Goal: Use online tool/utility: Use online tool/utility

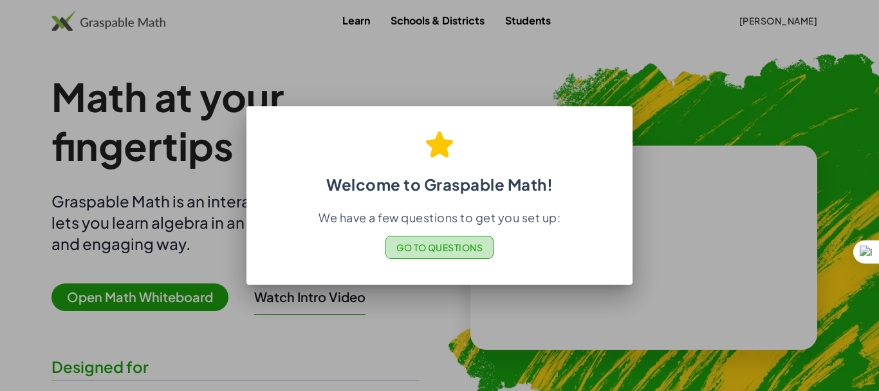
click at [421, 239] on button "Go to Questions" at bounding box center [439, 247] width 109 height 23
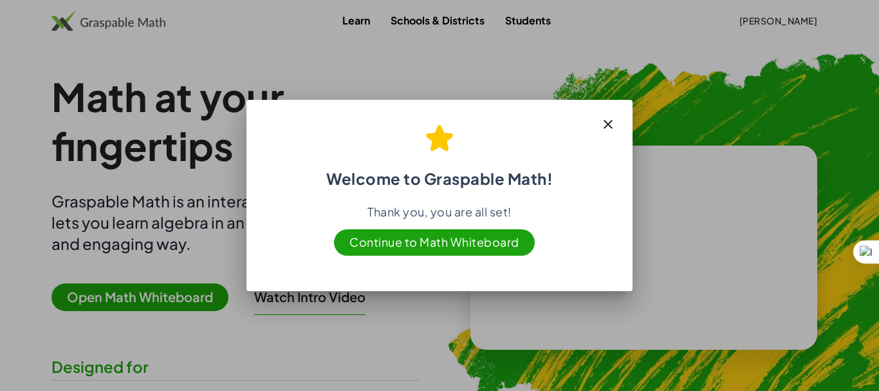
click at [402, 245] on span "Continue to Math Whiteboard" at bounding box center [434, 242] width 201 height 26
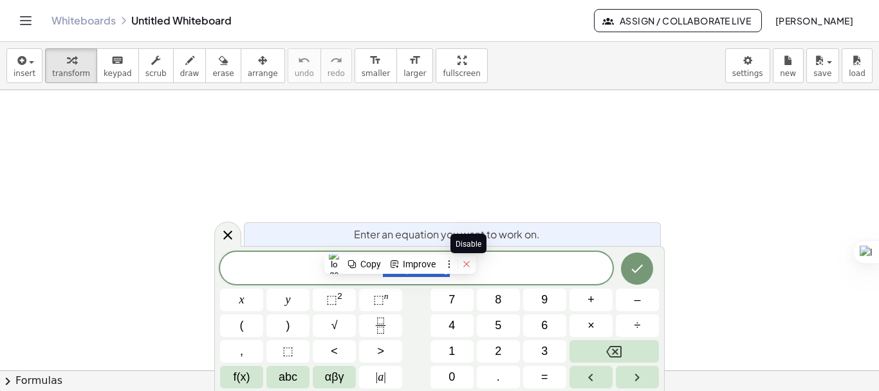
click at [469, 266] on icon at bounding box center [466, 264] width 6 height 6
click at [497, 268] on span "2 x + 1 = 5 ​" at bounding box center [416, 269] width 393 height 18
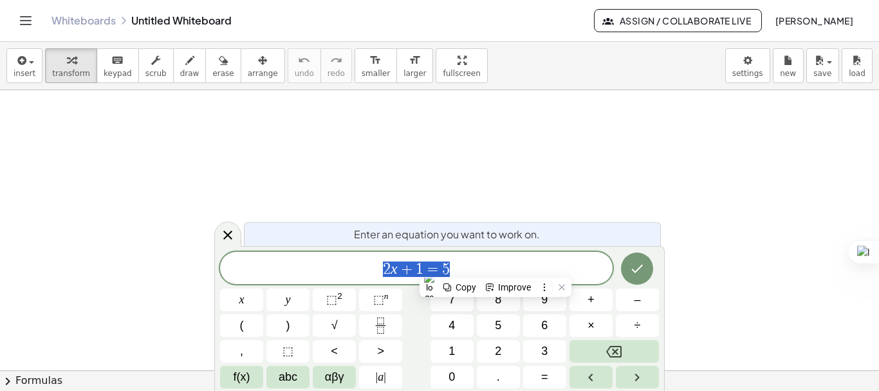
drag, startPoint x: 497, startPoint y: 268, endPoint x: 342, endPoint y: 281, distance: 155.6
click at [342, 281] on div "****** 2 x + 1 = 5" at bounding box center [416, 268] width 393 height 32
click at [255, 322] on button "(" at bounding box center [241, 325] width 43 height 23
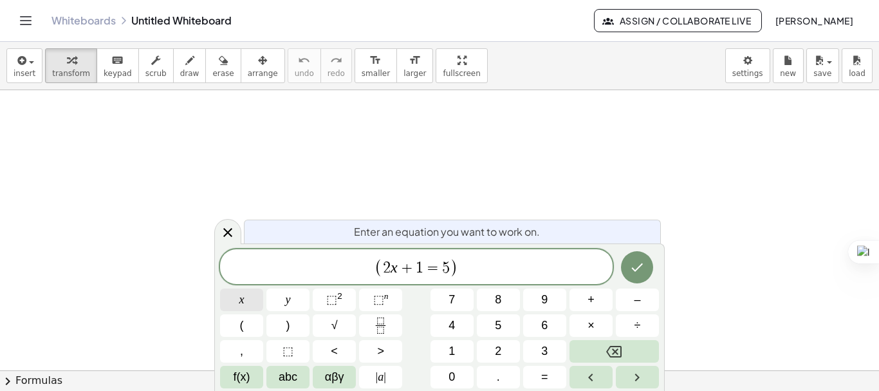
click at [249, 306] on button "x" at bounding box center [241, 299] width 43 height 23
click at [464, 267] on span "( x ​ 2 x + 1 = 5 )" at bounding box center [416, 267] width 393 height 21
click at [240, 317] on span "(" at bounding box center [242, 325] width 4 height 17
click at [241, 308] on button "x" at bounding box center [241, 299] width 43 height 23
click at [592, 302] on span "+" at bounding box center [590, 299] width 7 height 17
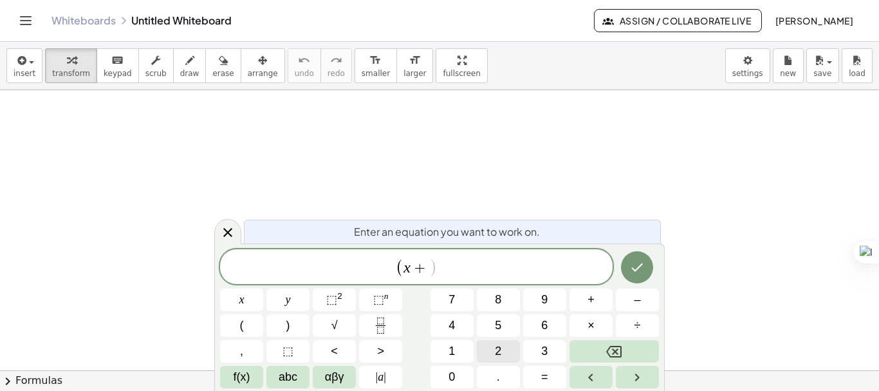
click at [504, 340] on button "2" at bounding box center [498, 351] width 43 height 23
click at [289, 308] on span "y" at bounding box center [288, 299] width 5 height 17
click at [292, 323] on button ")" at bounding box center [287, 325] width 43 height 23
click at [589, 296] on span "+" at bounding box center [590, 299] width 7 height 17
click at [238, 319] on button "(" at bounding box center [241, 325] width 43 height 23
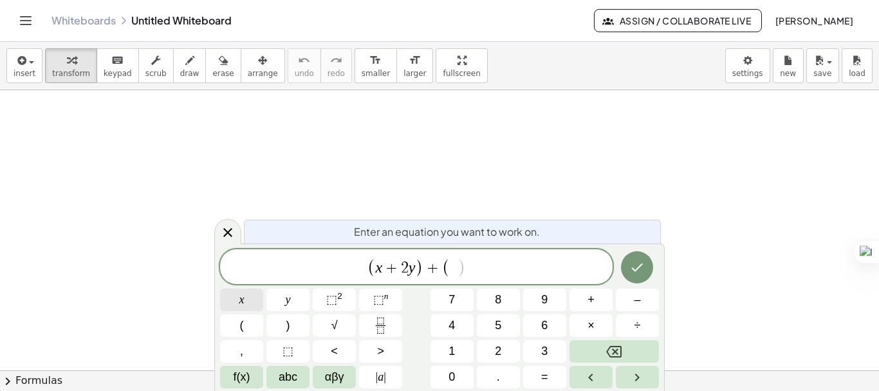
click at [243, 302] on span "x" at bounding box center [241, 299] width 5 height 17
click at [638, 303] on span "–" at bounding box center [637, 299] width 6 height 17
click at [545, 323] on span "6" at bounding box center [544, 325] width 6 height 17
click at [291, 302] on button "y" at bounding box center [287, 299] width 43 height 23
click at [291, 327] on button ")" at bounding box center [287, 325] width 43 height 23
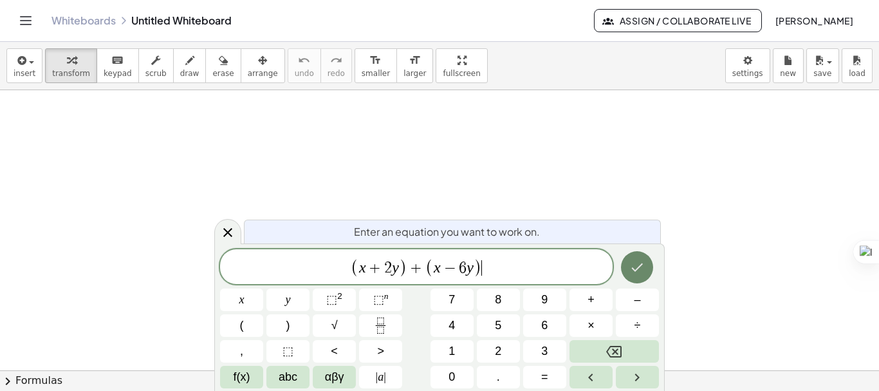
click at [635, 268] on icon "Done" at bounding box center [636, 266] width 15 height 15
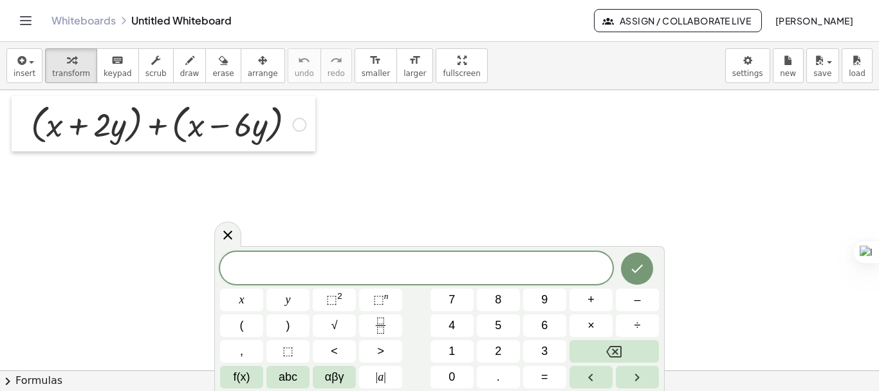
drag, startPoint x: 104, startPoint y: 123, endPoint x: 28, endPoint y: 100, distance: 79.2
click at [28, 100] on div at bounding box center [21, 123] width 19 height 55
click at [355, 78] on button "format_size smaller" at bounding box center [376, 65] width 42 height 35
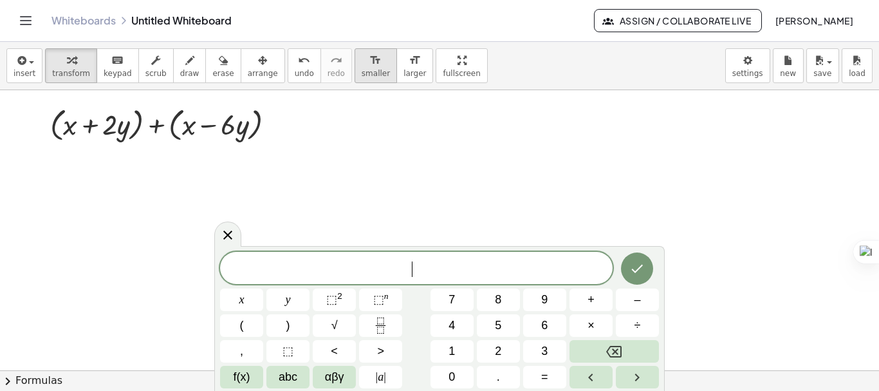
click at [355, 78] on button "format_size smaller" at bounding box center [376, 65] width 42 height 35
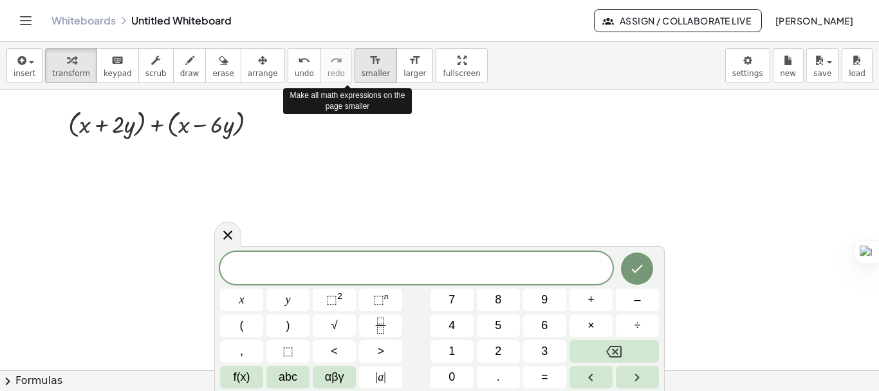
click at [355, 78] on button "format_size smaller" at bounding box center [376, 65] width 42 height 35
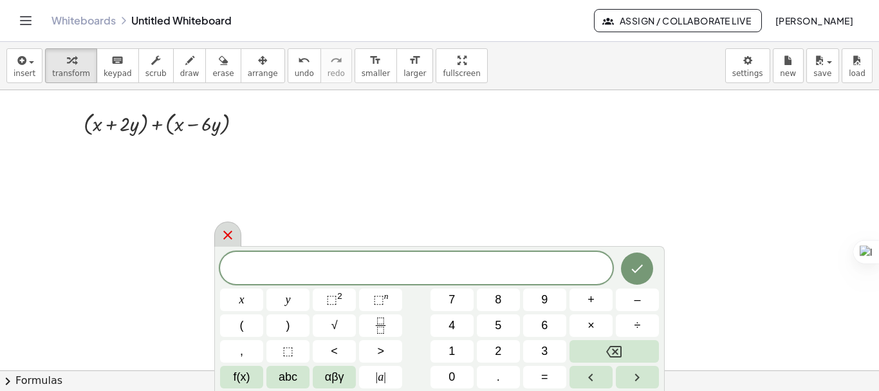
click at [225, 240] on icon at bounding box center [227, 234] width 15 height 15
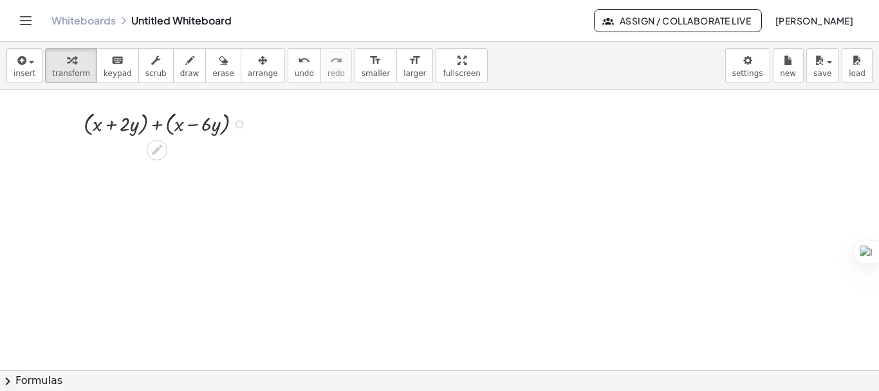
click at [86, 124] on div at bounding box center [168, 122] width 182 height 31
click at [161, 152] on div at bounding box center [168, 153] width 182 height 31
drag, startPoint x: 165, startPoint y: 158, endPoint x: 110, endPoint y: 158, distance: 55.3
click at [110, 158] on div at bounding box center [168, 154] width 182 height 28
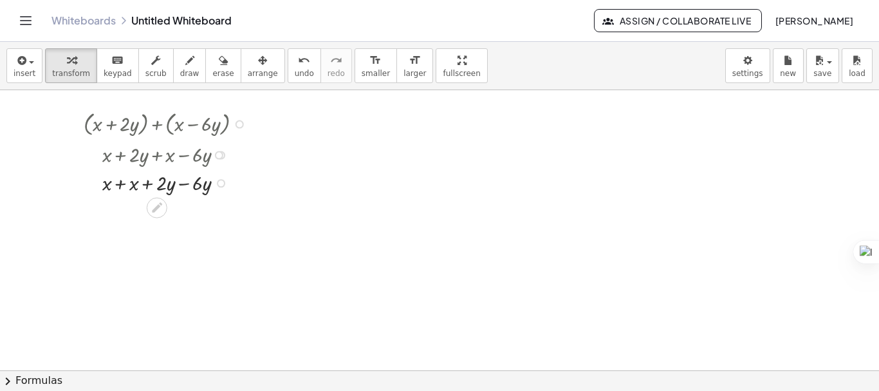
click at [120, 180] on div at bounding box center [168, 182] width 182 height 28
drag, startPoint x: 184, startPoint y: 215, endPoint x: 147, endPoint y: 216, distance: 36.7
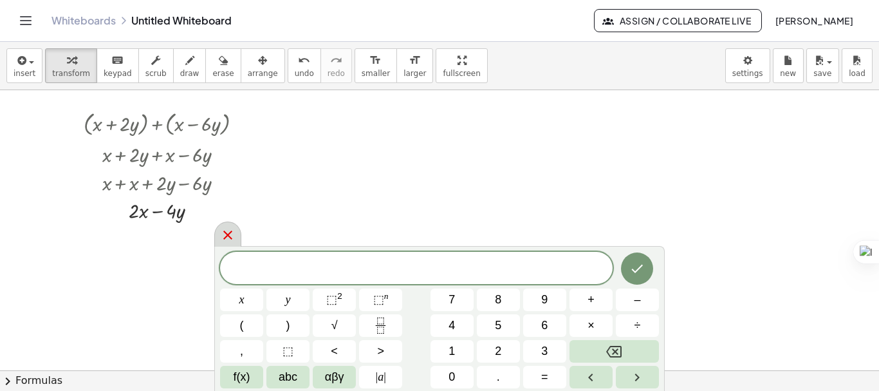
click at [235, 234] on icon at bounding box center [227, 234] width 15 height 15
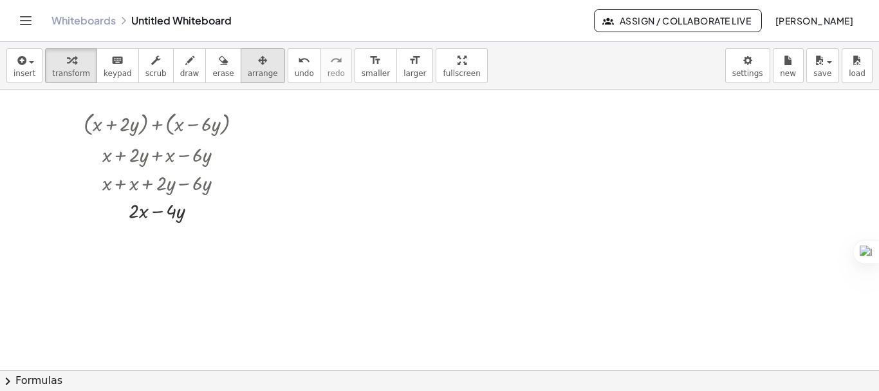
click at [253, 62] on div "button" at bounding box center [263, 59] width 30 height 15
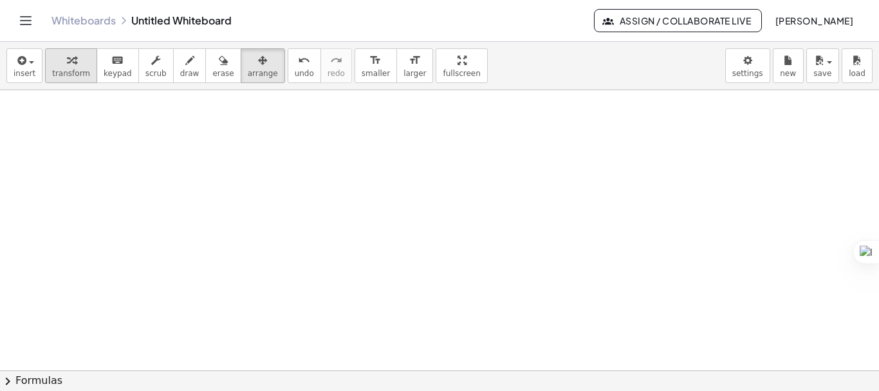
click at [68, 77] on span "transform" at bounding box center [71, 73] width 38 height 9
click at [35, 65] on button "insert" at bounding box center [24, 65] width 36 height 35
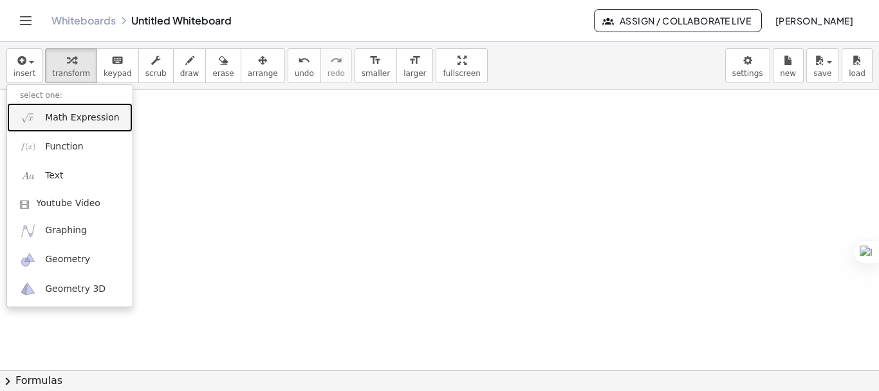
click at [55, 118] on span "Math Expression" at bounding box center [82, 117] width 74 height 13
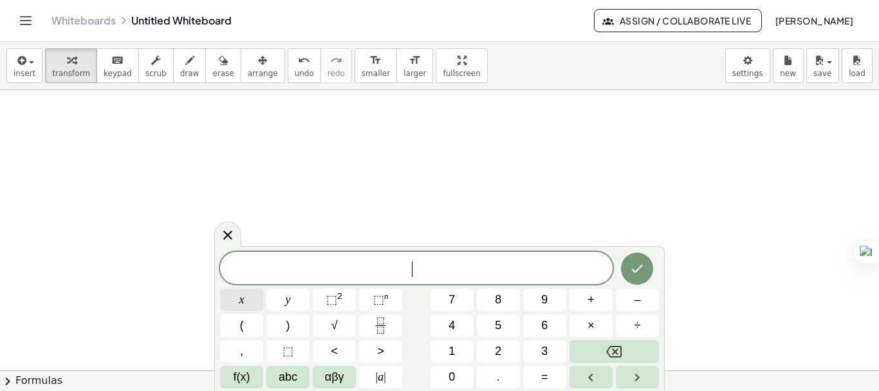
click at [257, 302] on button "x" at bounding box center [241, 299] width 43 height 23
click at [336, 300] on span "⬚" at bounding box center [331, 299] width 11 height 13
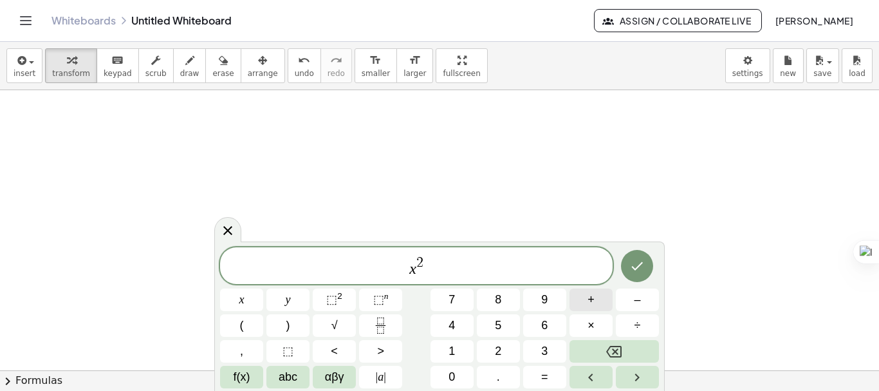
click at [594, 301] on span "+" at bounding box center [590, 299] width 7 height 17
click at [546, 342] on button "3" at bounding box center [544, 351] width 43 height 23
click at [582, 347] on button "Backspace" at bounding box center [613, 351] width 89 height 23
click at [503, 346] on button "2" at bounding box center [498, 351] width 43 height 23
click at [246, 300] on button "x" at bounding box center [241, 299] width 43 height 23
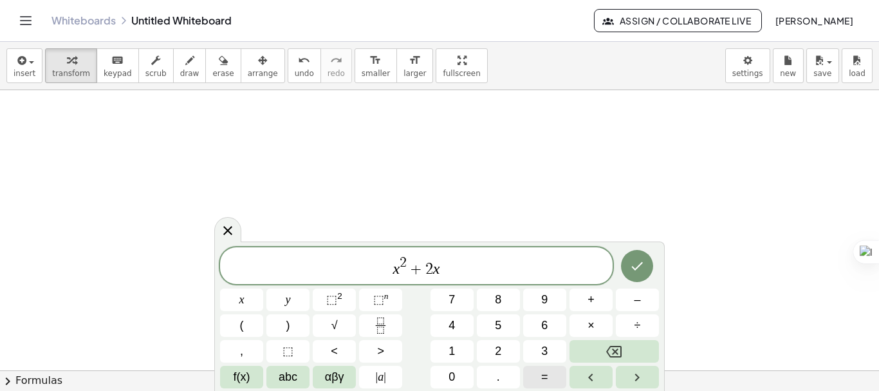
click at [558, 376] on button "=" at bounding box center [544, 376] width 43 height 23
click at [499, 326] on span "5" at bounding box center [498, 325] width 6 height 17
click at [638, 270] on icon "Done" at bounding box center [636, 265] width 15 height 15
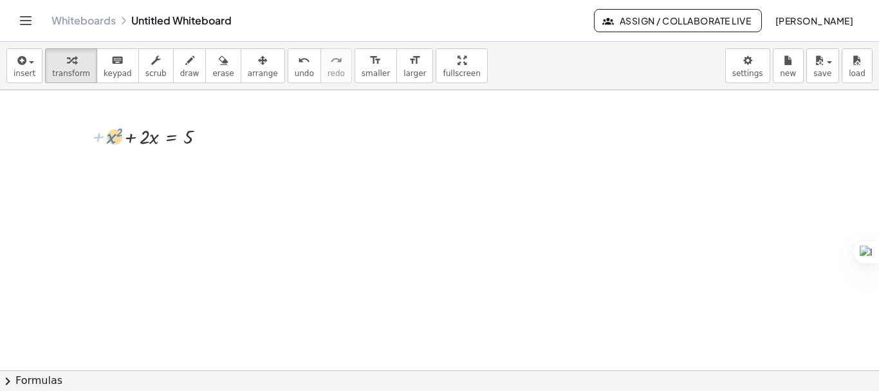
click at [108, 137] on div at bounding box center [161, 136] width 123 height 28
click at [109, 138] on div at bounding box center [161, 136] width 123 height 28
drag, startPoint x: 99, startPoint y: 157, endPoint x: 152, endPoint y: 136, distance: 56.9
drag, startPoint x: 110, startPoint y: 141, endPoint x: 156, endPoint y: 142, distance: 45.7
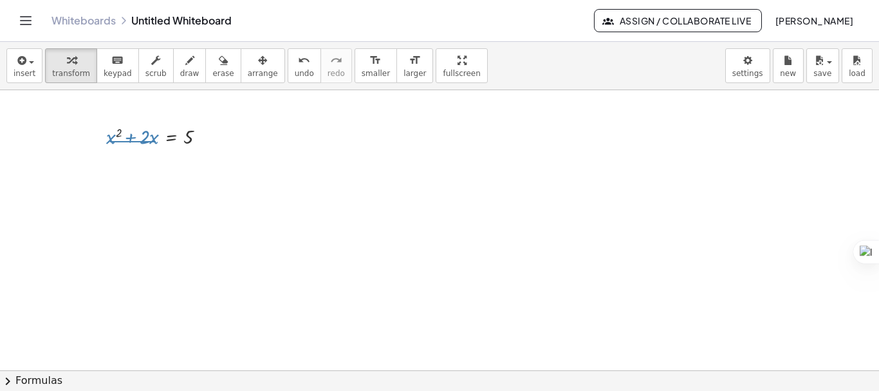
click at [156, 142] on div at bounding box center [161, 136] width 123 height 28
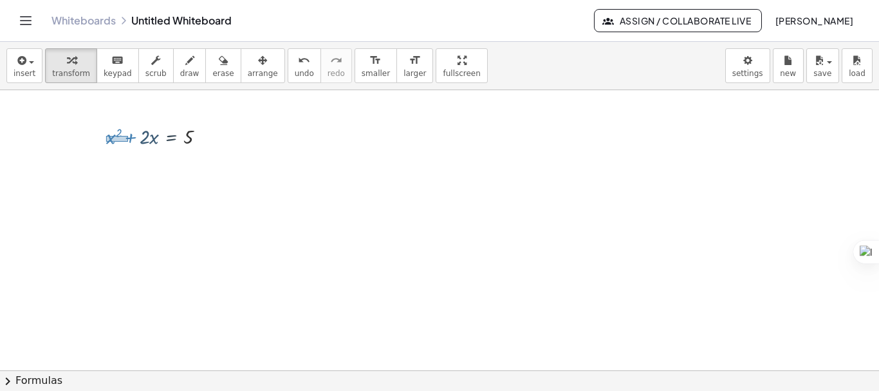
drag, startPoint x: 106, startPoint y: 136, endPoint x: 127, endPoint y: 142, distance: 22.0
click at [127, 142] on div at bounding box center [161, 136] width 123 height 28
drag, startPoint x: 109, startPoint y: 143, endPoint x: 160, endPoint y: 143, distance: 51.5
click at [160, 143] on div at bounding box center [161, 136] width 123 height 28
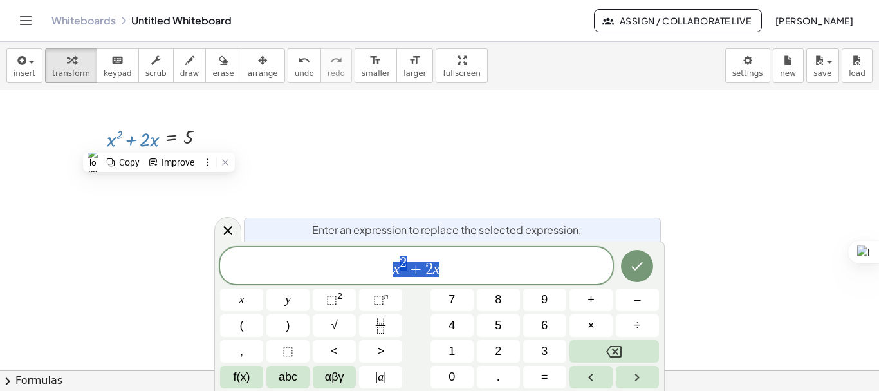
drag, startPoint x: 141, startPoint y: 138, endPoint x: 143, endPoint y: 146, distance: 8.0
click at [143, 146] on div at bounding box center [161, 136] width 123 height 28
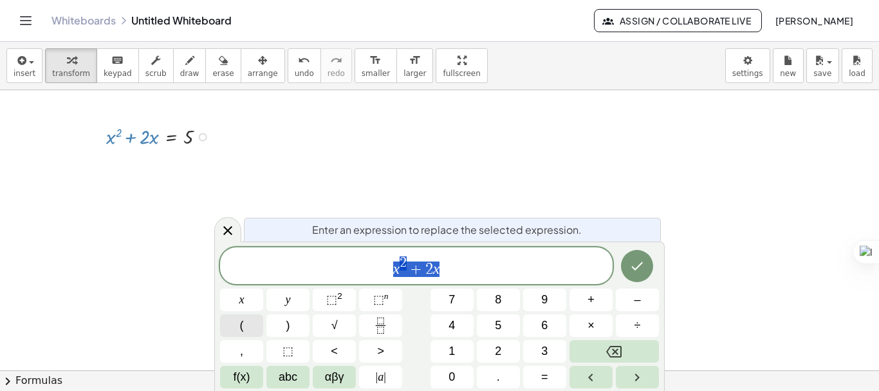
click at [239, 320] on button "(" at bounding box center [241, 325] width 43 height 23
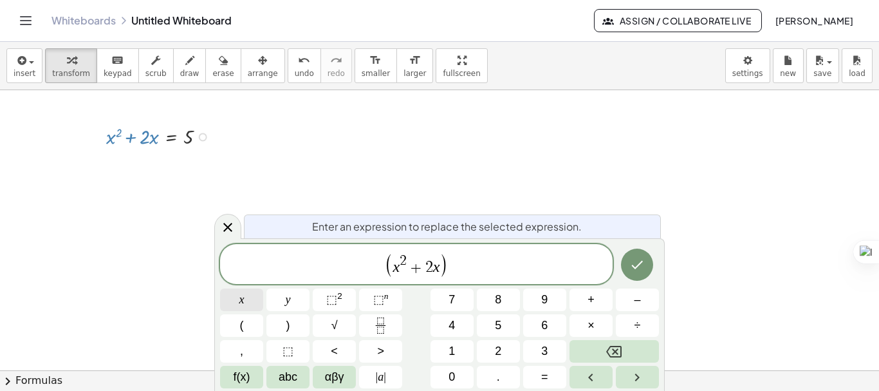
click at [239, 304] on span "x" at bounding box center [241, 299] width 5 height 17
click at [601, 305] on button "+" at bounding box center [590, 299] width 43 height 23
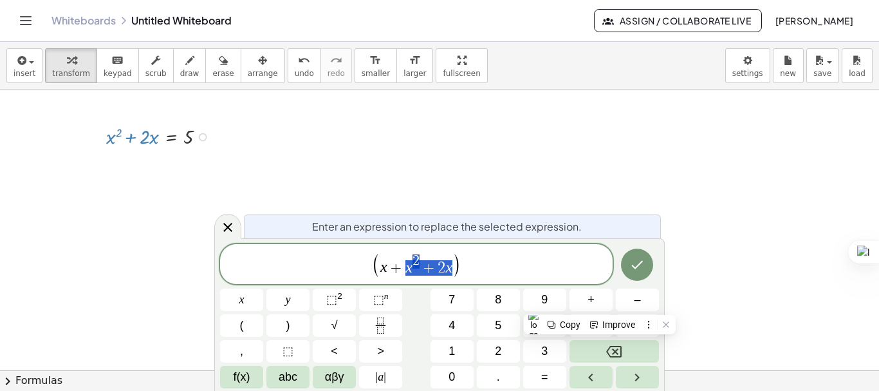
drag, startPoint x: 403, startPoint y: 268, endPoint x: 456, endPoint y: 272, distance: 52.3
click at [456, 272] on span "( x + x 2 + 2 x )" at bounding box center [416, 265] width 89 height 24
click at [445, 351] on button "1" at bounding box center [451, 351] width 43 height 23
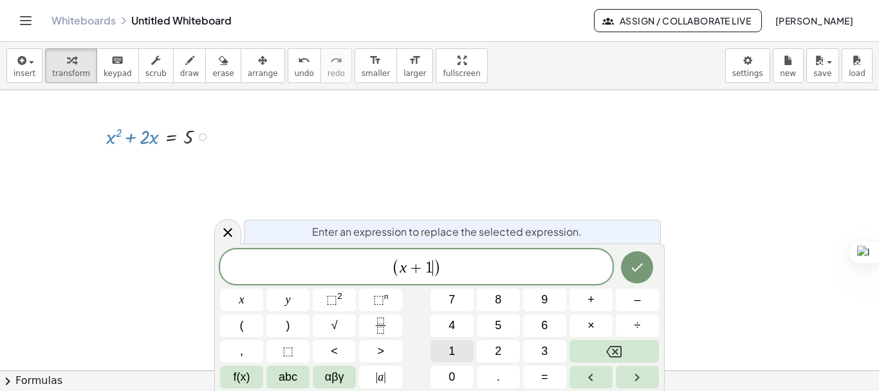
click at [445, 351] on button "1" at bounding box center [451, 351] width 43 height 23
click at [477, 277] on span "( x + 1 ​ )" at bounding box center [416, 267] width 393 height 21
click at [344, 302] on button "⬚ 2" at bounding box center [334, 299] width 43 height 23
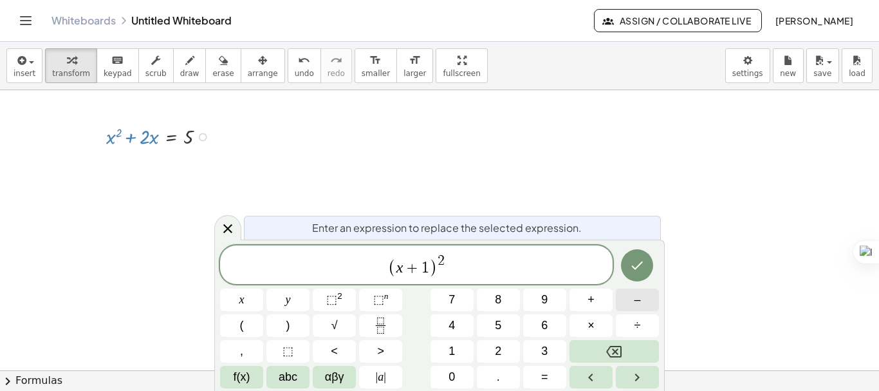
click at [638, 304] on span "–" at bounding box center [637, 299] width 6 height 17
click at [446, 351] on button "1" at bounding box center [451, 351] width 43 height 23
click at [646, 260] on button "Done" at bounding box center [637, 265] width 32 height 32
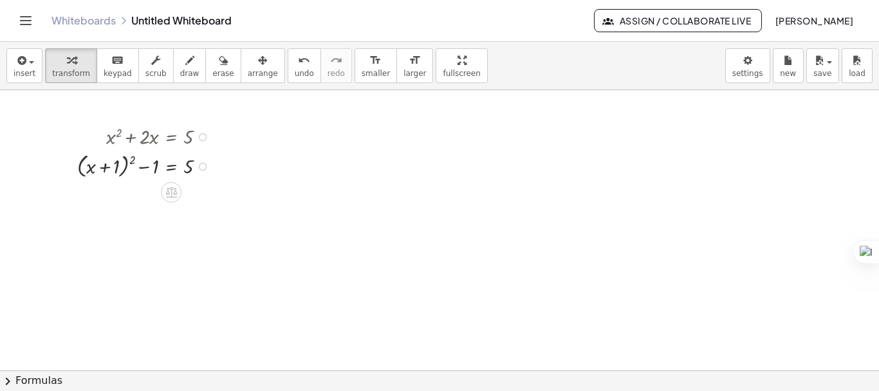
click at [189, 169] on div at bounding box center [147, 165] width 152 height 31
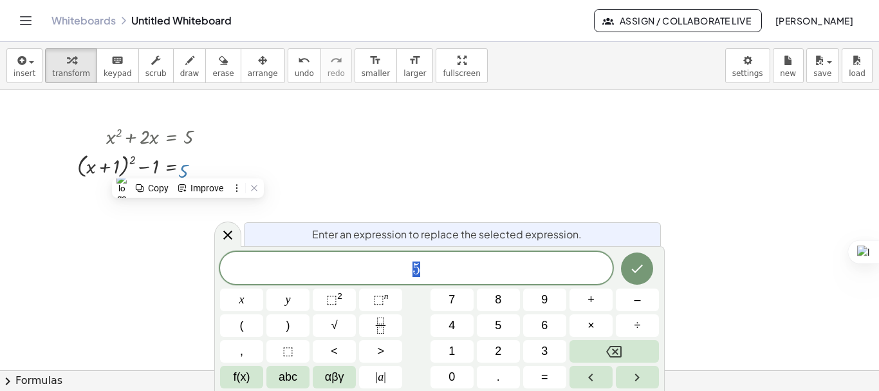
drag, startPoint x: 189, startPoint y: 168, endPoint x: 183, endPoint y: 191, distance: 23.9
click at [183, 191] on html "Graspable Math Activities Get Started Activity Bank Assigned Work Classes White…" at bounding box center [439, 195] width 879 height 391
click at [465, 302] on button "7" at bounding box center [451, 299] width 43 height 23
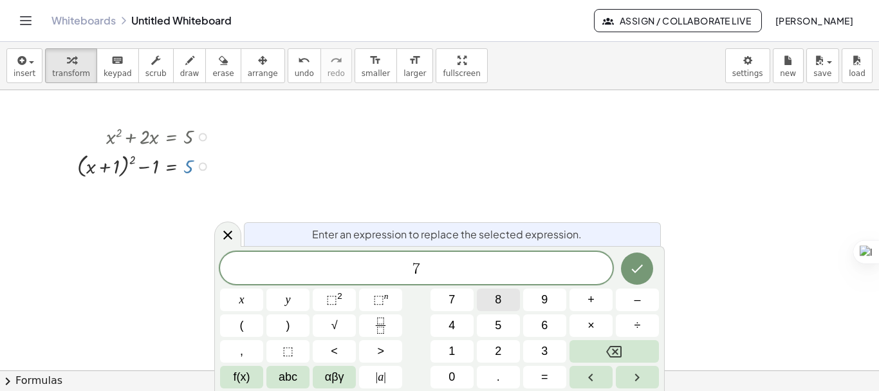
click at [508, 297] on button "8" at bounding box center [498, 299] width 43 height 23
click at [634, 269] on icon "Done" at bounding box center [636, 268] width 15 height 15
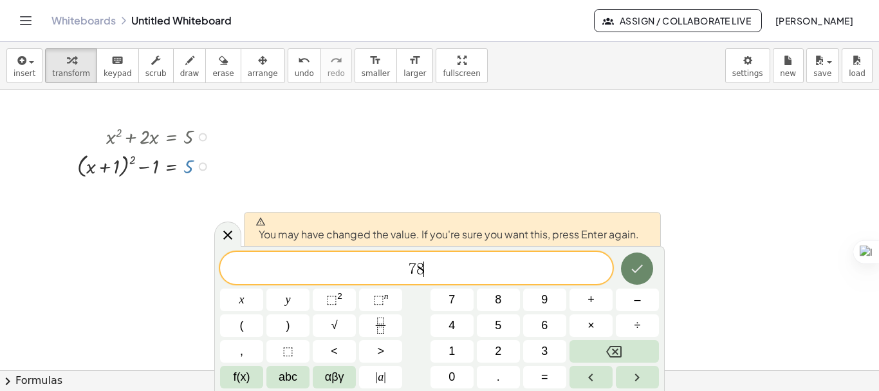
click at [636, 271] on icon "Done" at bounding box center [638, 268] width 12 height 8
